Goal: Task Accomplishment & Management: Manage account settings

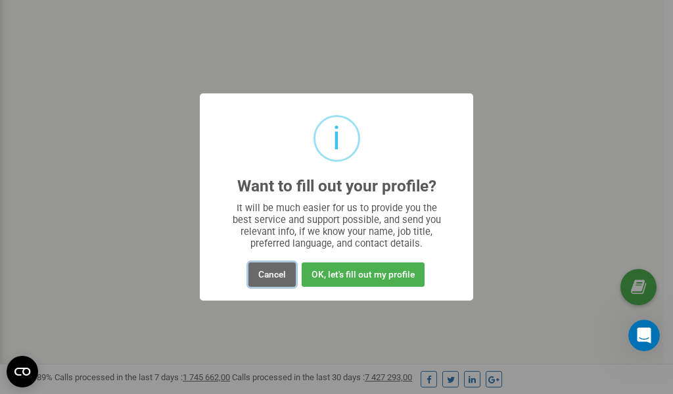
click at [272, 276] on button "Cancel" at bounding box center [272, 274] width 47 height 24
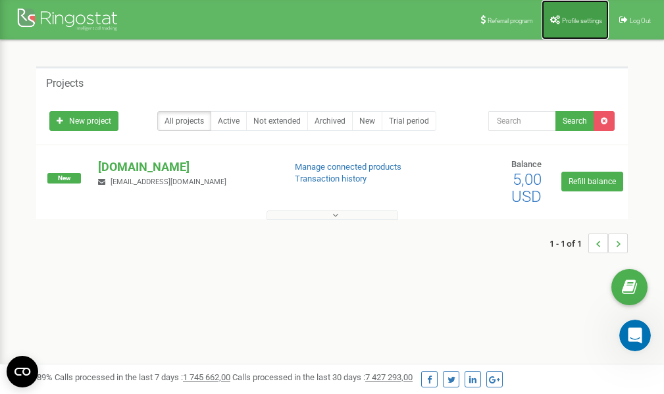
click at [575, 23] on span "Profile settings" at bounding box center [582, 20] width 40 height 7
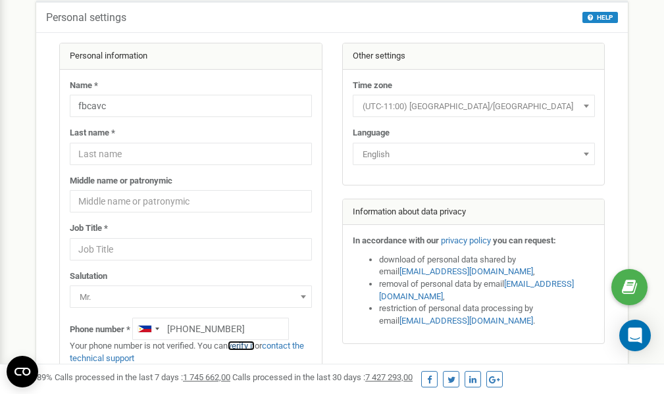
click at [249, 346] on link "verify it" at bounding box center [241, 346] width 27 height 10
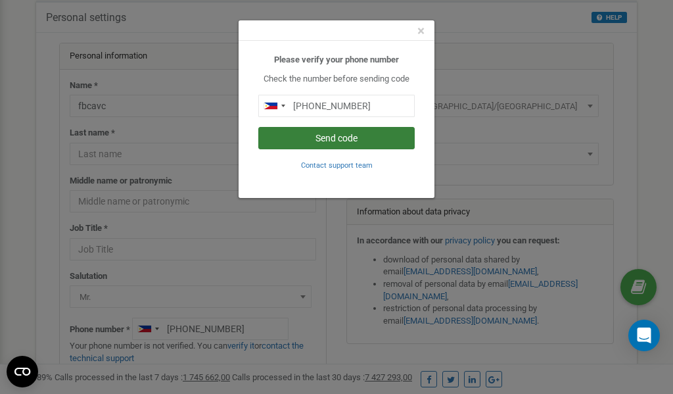
click at [331, 138] on button "Send code" at bounding box center [336, 138] width 157 height 22
